Goal: Information Seeking & Learning: Learn about a topic

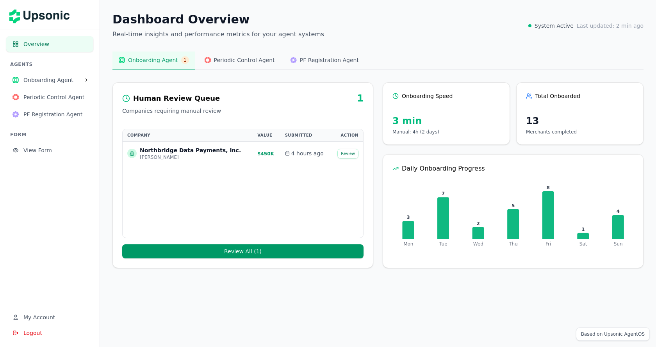
click at [79, 85] on button "Onboarding Agent" at bounding box center [49, 80] width 87 height 16
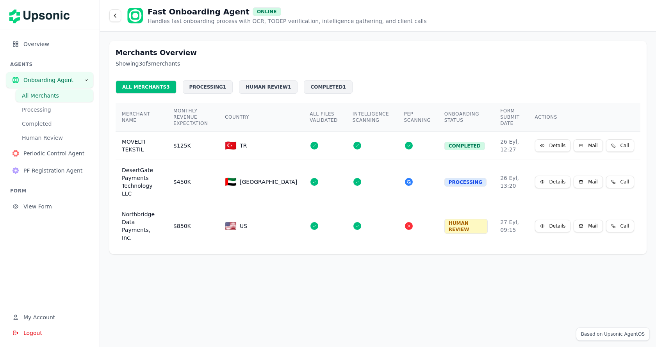
click at [73, 148] on button "Periodic Control Agent" at bounding box center [49, 154] width 87 height 16
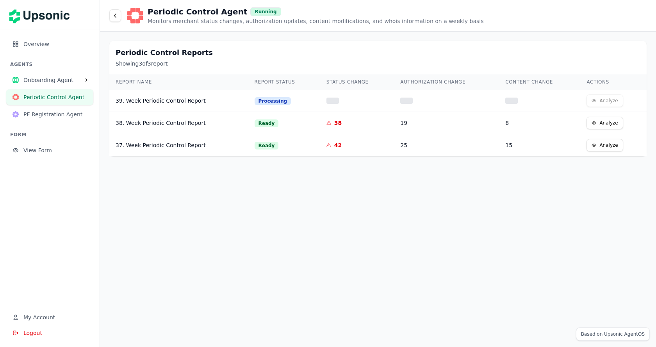
click at [62, 113] on span "PF Registration Agent" at bounding box center [55, 114] width 64 height 8
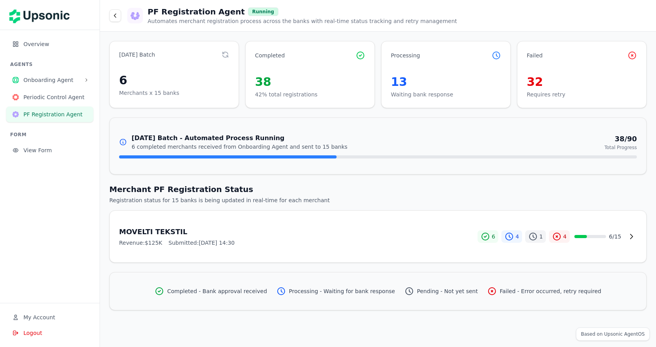
click at [64, 78] on span "Onboarding Agent" at bounding box center [51, 80] width 57 height 8
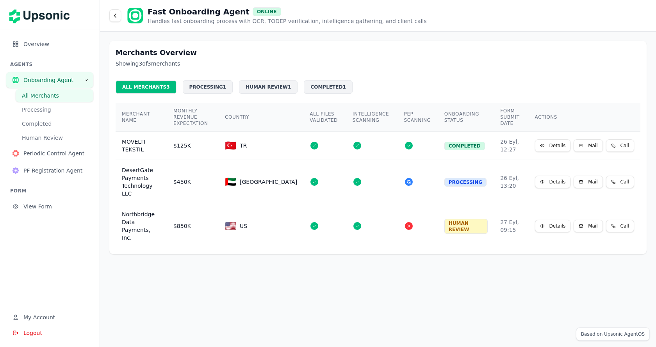
click at [560, 146] on button "Details" at bounding box center [553, 145] width 36 height 12
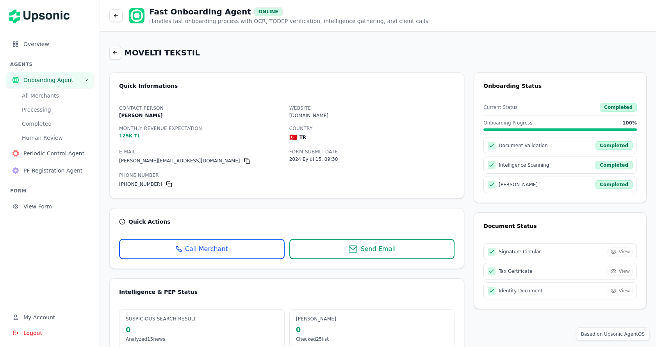
click at [358, 47] on div "MOVELTI TEKSTIL" at bounding box center [377, 53] width 537 height 14
click at [230, 110] on div "Contact Person Ahmet Çevik" at bounding box center [201, 111] width 165 height 16
click at [240, 317] on h3 "Suspicious Search Result" at bounding box center [202, 319] width 152 height 6
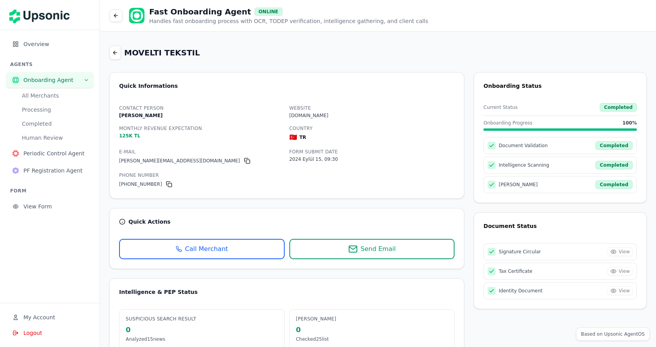
click at [172, 212] on div "Quick Actions Call Merchant Send Email" at bounding box center [286, 238] width 355 height 61
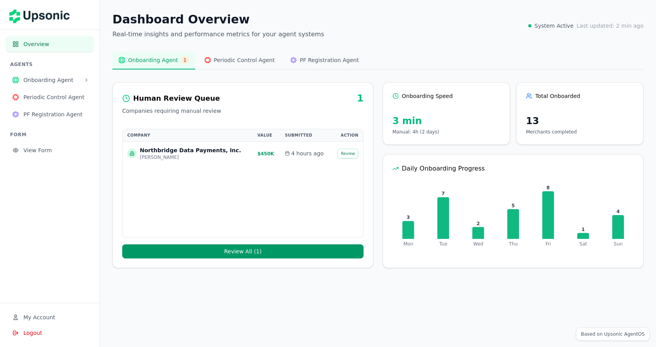
click at [355, 42] on div "Dashboard Overview Real-time insights and performance metrics for your agent sy…" at bounding box center [378, 140] width 556 height 281
click at [399, 34] on div "Dashboard Overview Real-time insights and performance metrics for your agent sy…" at bounding box center [377, 25] width 531 height 27
click at [48, 68] on div "AGENTS Onboarding Agent Periodic Control Agent PF Registration Agent" at bounding box center [49, 91] width 87 height 61
click at [49, 75] on button "Onboarding Agent" at bounding box center [49, 80] width 87 height 16
click at [60, 79] on span "Onboarding Agent" at bounding box center [51, 80] width 57 height 8
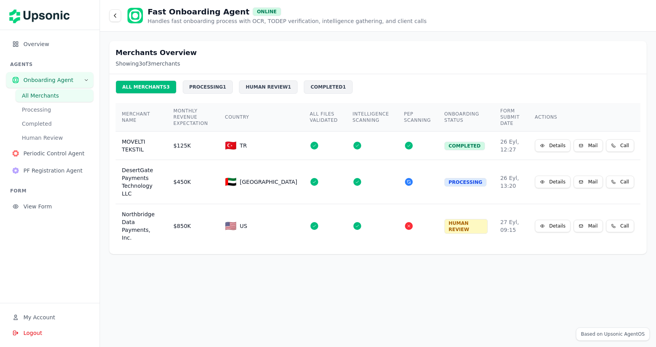
click at [327, 297] on div "Merchants Overview Showing 3 of 3 merchants ALL MERCHANTS 3 PROCESSING 1 HUMAN …" at bounding box center [378, 189] width 556 height 315
click at [170, 259] on div "Merchants Overview Showing 3 of 3 merchants ALL MERCHANTS 3 PROCESSING 1 HUMAN …" at bounding box center [378, 189] width 556 height 315
